Goal: Find contact information: Find contact information

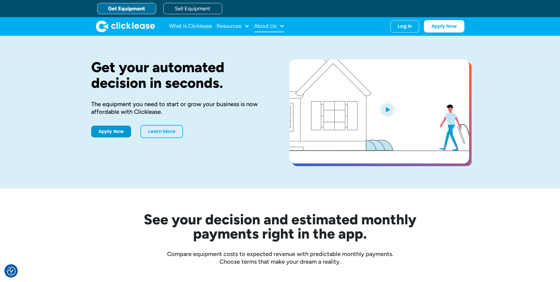
click at [264, 26] on div "About Us" at bounding box center [265, 26] width 22 height 0
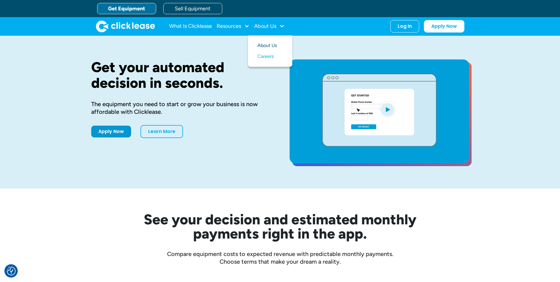
click at [268, 45] on link "About Us" at bounding box center [270, 45] width 25 height 11
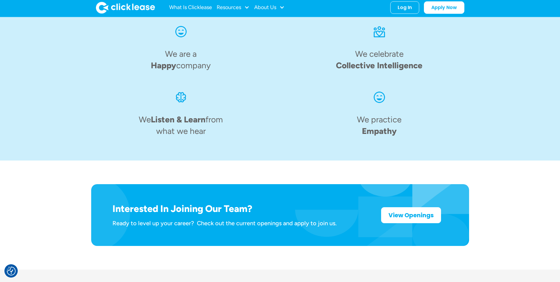
scroll to position [907, 0]
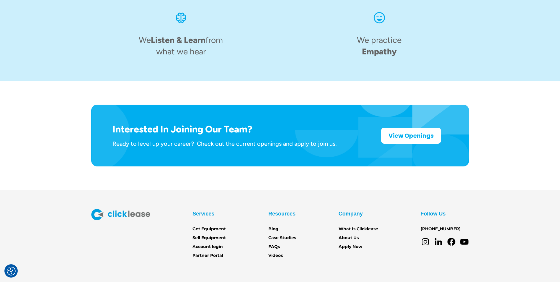
drag, startPoint x: 432, startPoint y: 205, endPoint x: 499, endPoint y: 209, distance: 67.2
click at [506, 209] on div "Services Get Equipment Sell Equipment Account login Partner Portal Resources Bl…" at bounding box center [280, 234] width 560 height 50
drag, startPoint x: 457, startPoint y: 204, endPoint x: 421, endPoint y: 204, distance: 36.3
click at [421, 209] on div "Follow Us 888-509-5592" at bounding box center [445, 228] width 48 height 38
copy link "[PHONE_NUMBER]"
